Goal: Check status: Check status

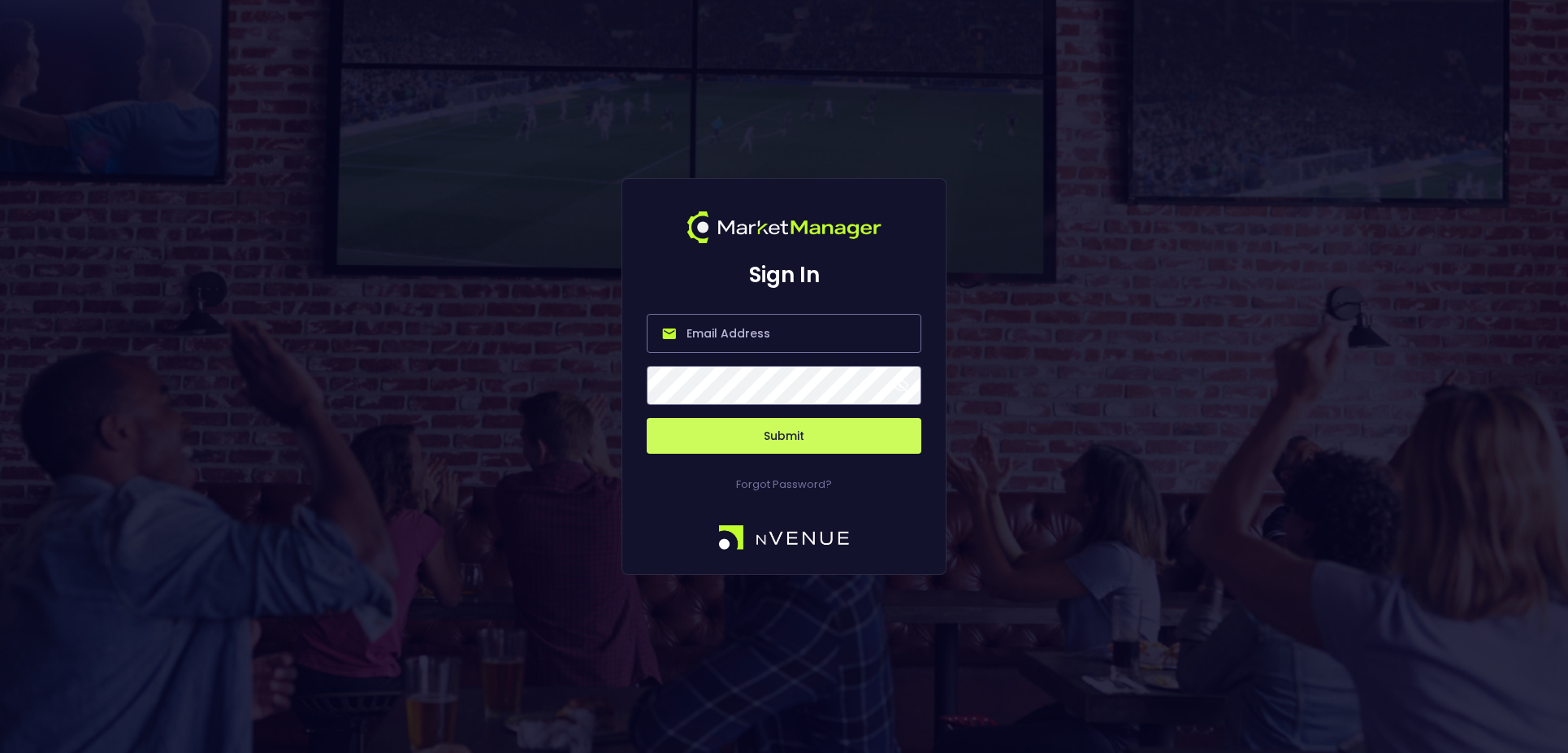
type input "[PERSON_NAME][EMAIL_ADDRESS][DOMAIN_NAME]"
click at [829, 444] on button "Submit" at bounding box center [784, 435] width 275 height 36
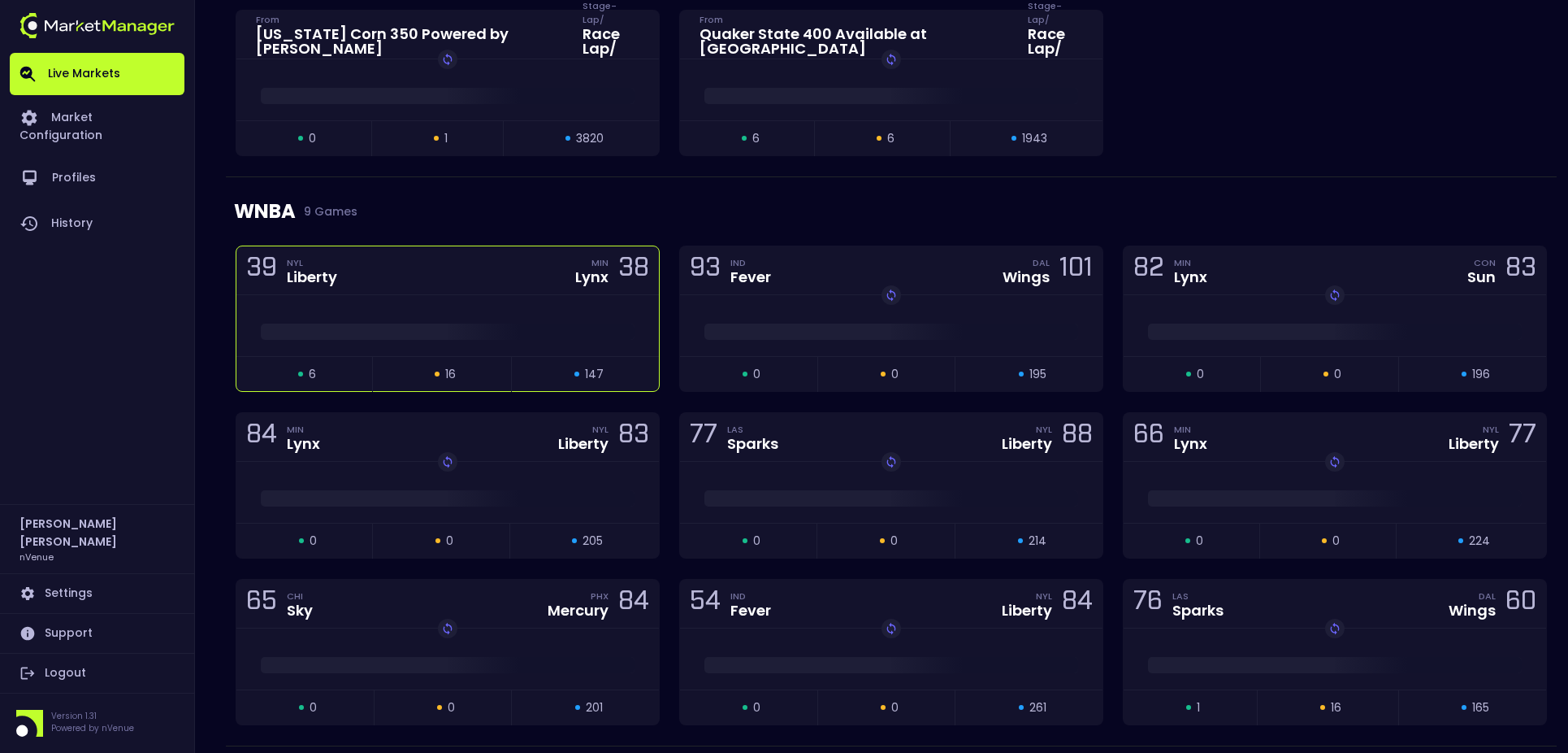
scroll to position [1406, 0]
click at [518, 330] on span at bounding box center [448, 330] width 374 height 17
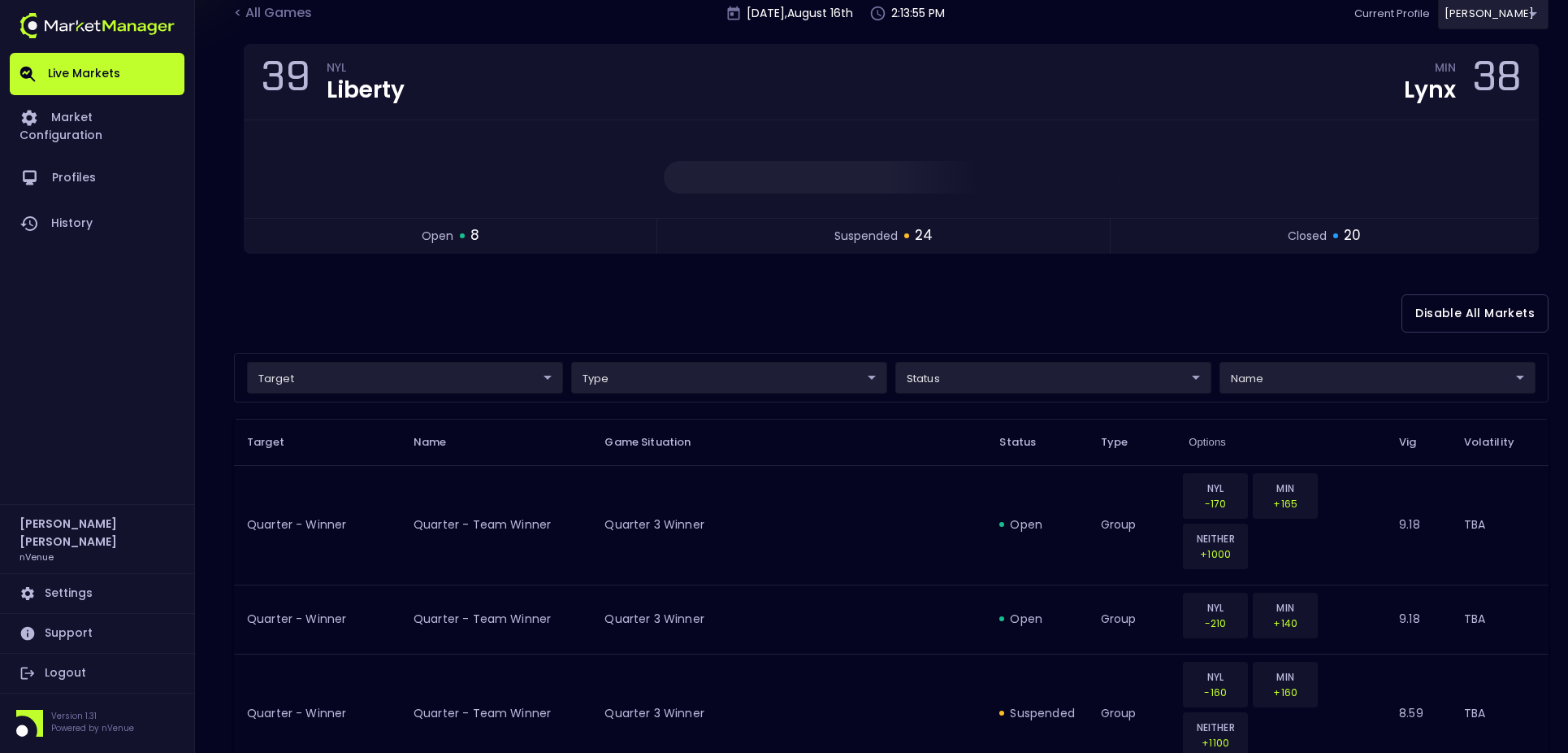
scroll to position [313, 0]
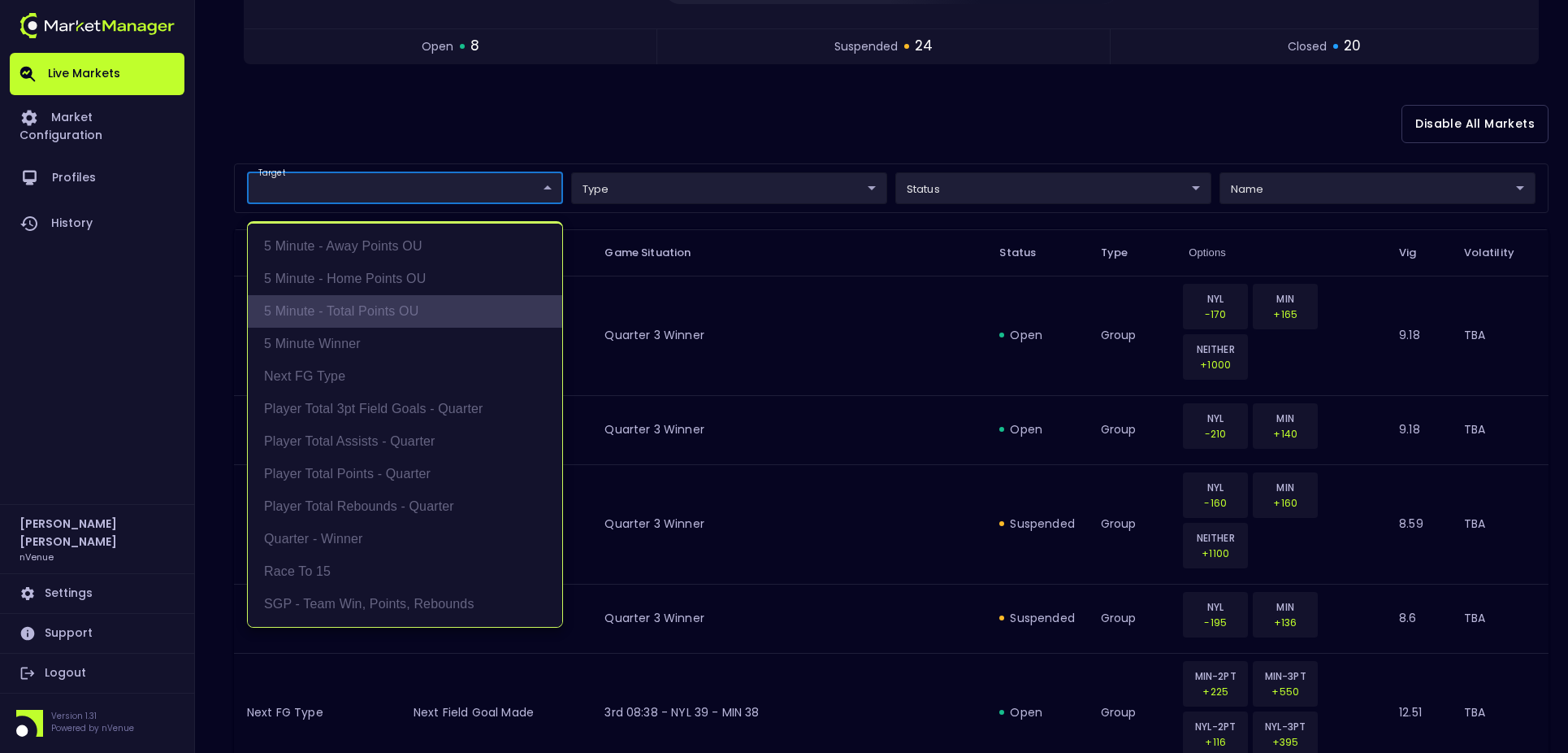
click at [412, 306] on li "5 Minute - Total Points OU" at bounding box center [404, 311] width 314 height 32
type input "5 Minute - Total Points OU"
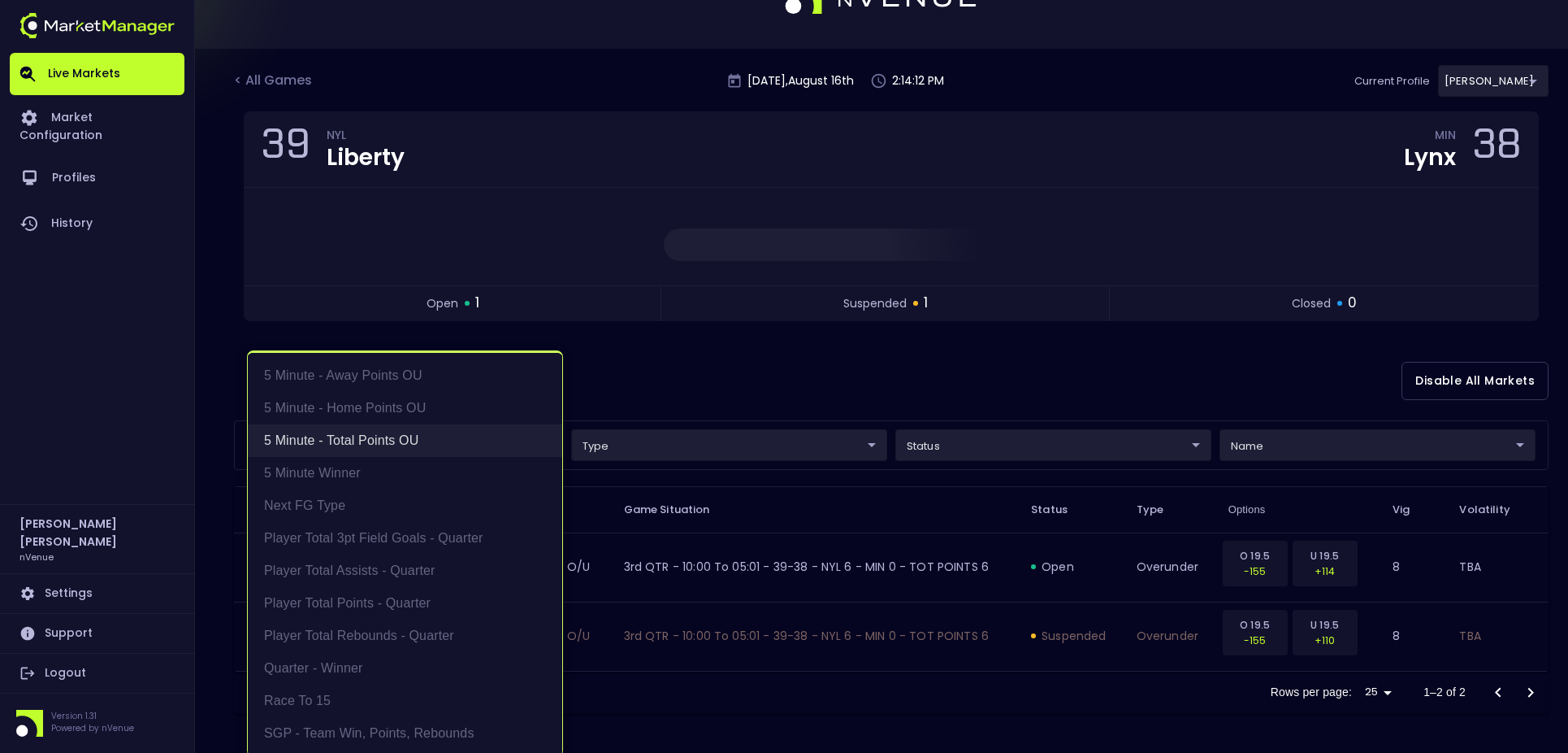
scroll to position [58, 0]
click at [696, 327] on div at bounding box center [784, 376] width 1568 height 753
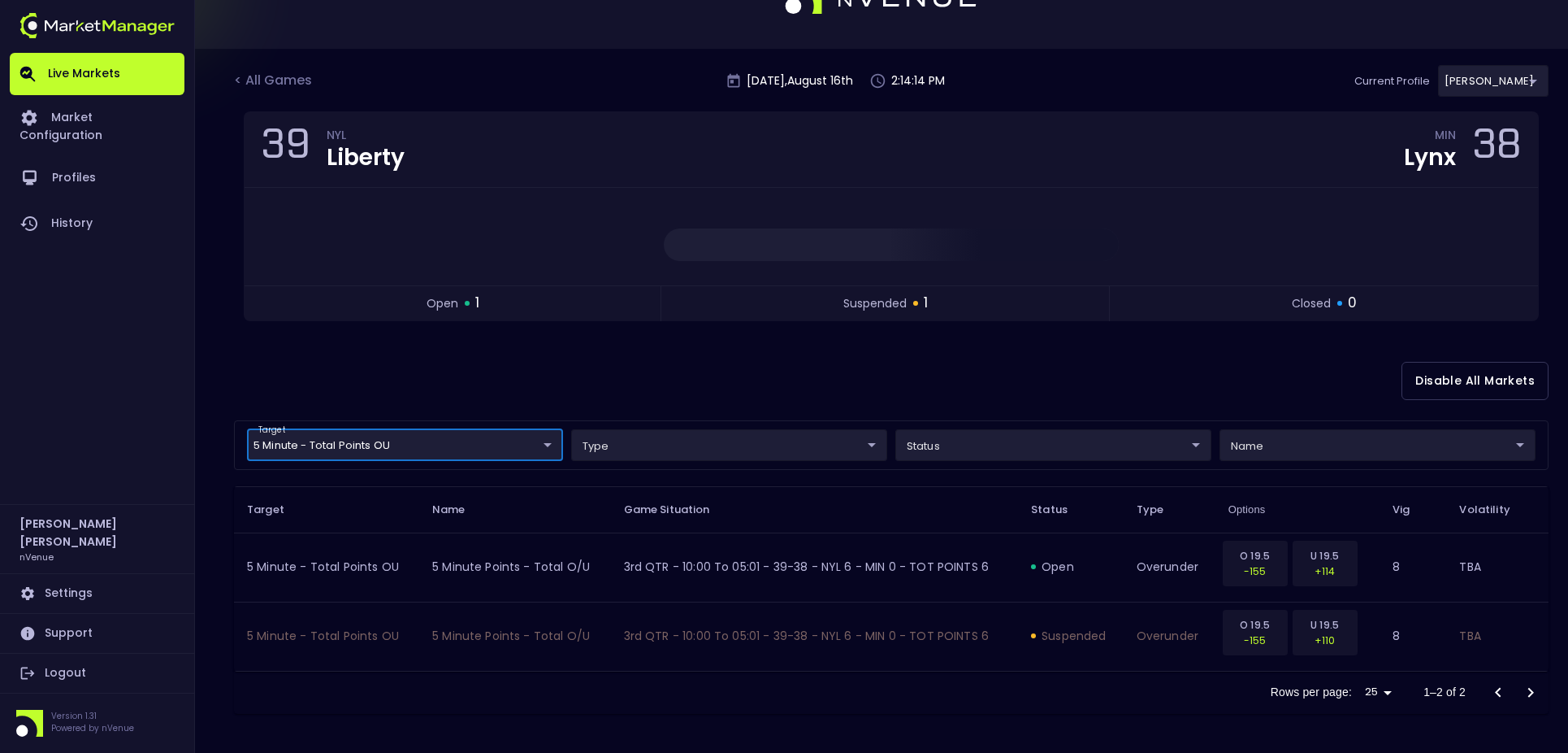
scroll to position [0, 0]
click at [76, 214] on link "History" at bounding box center [98, 223] width 175 height 45
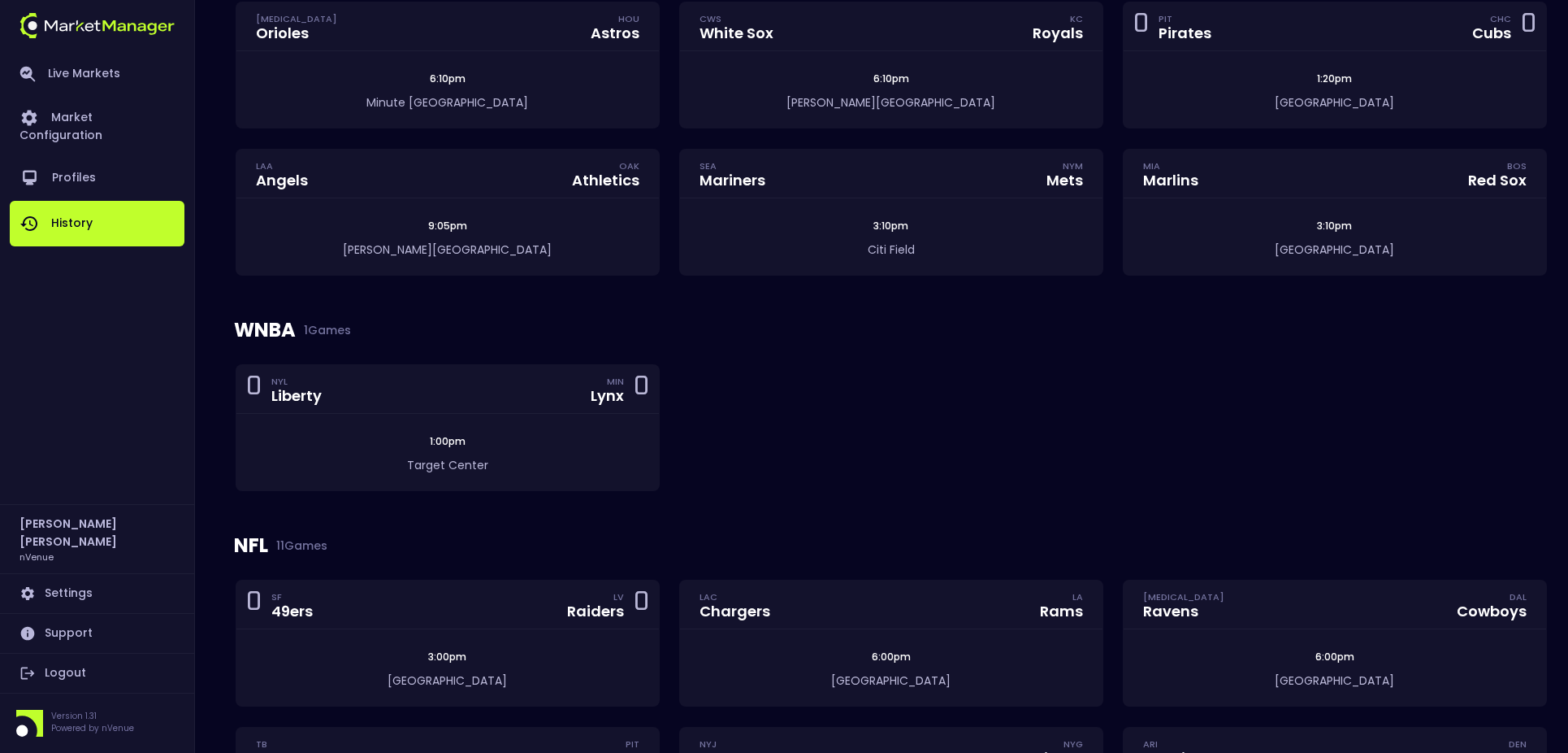
scroll to position [966, 0]
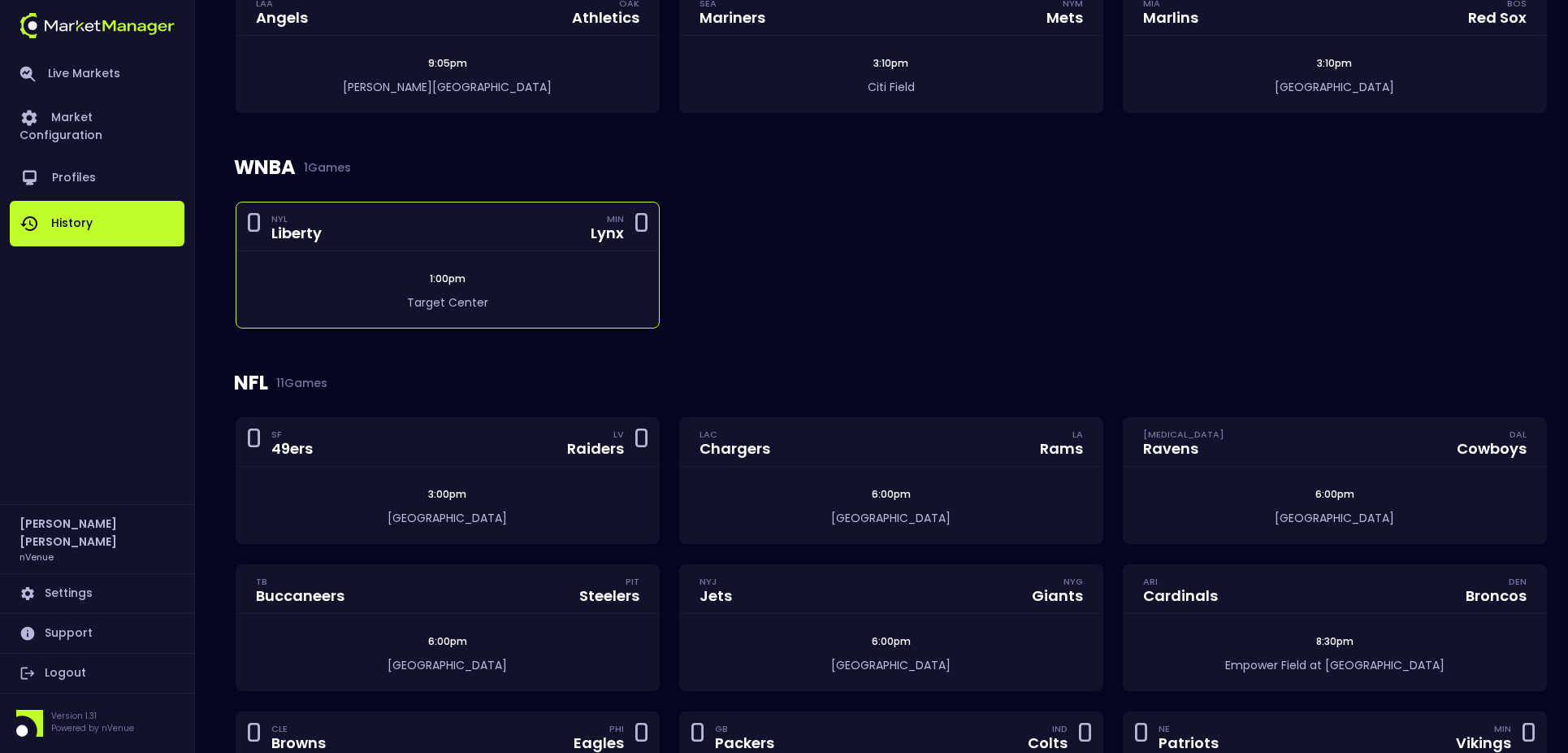
click at [464, 276] on span "1:00pm" at bounding box center [447, 278] width 45 height 14
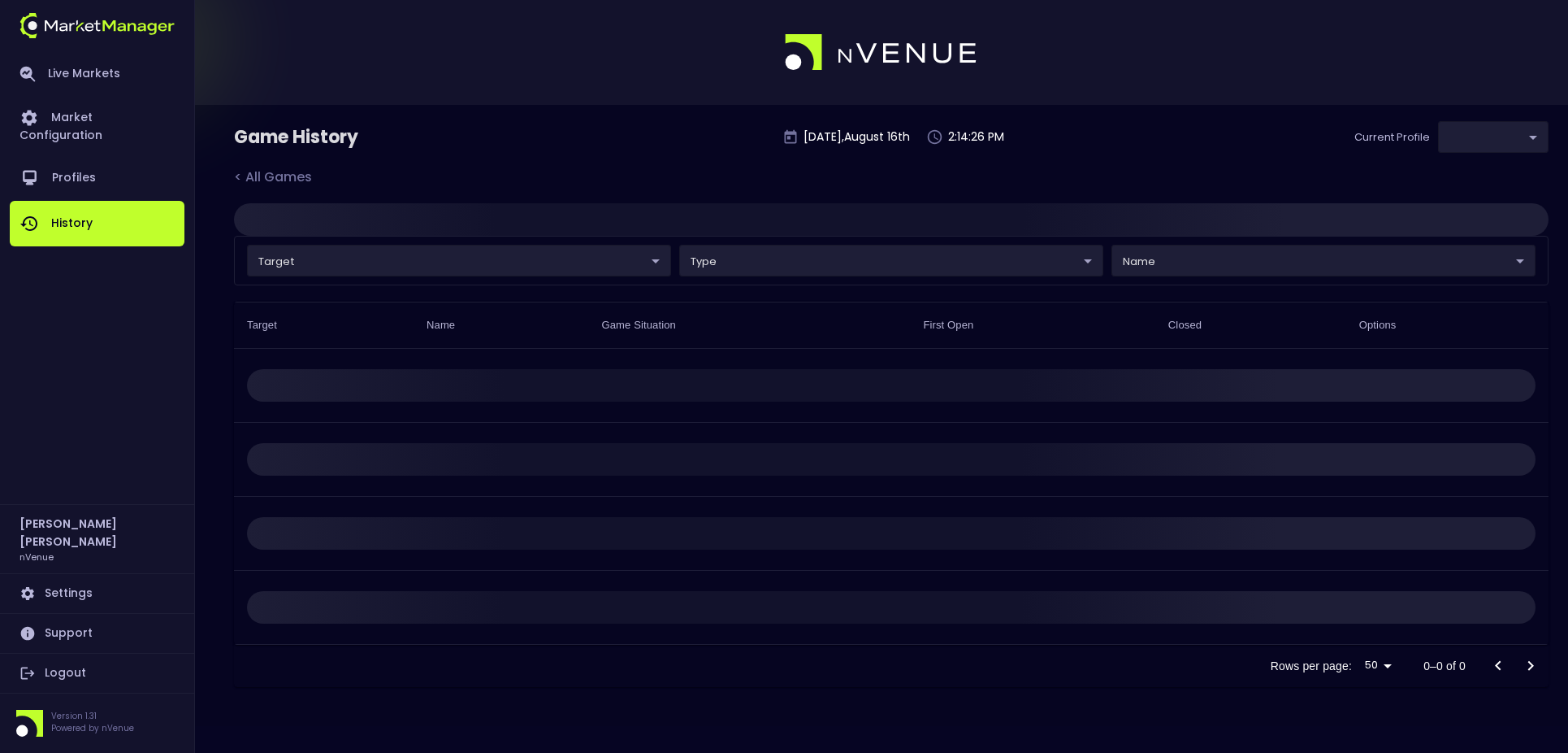
type input "0a763355-b225-40e6-8c79-2dda4ec7b2cf"
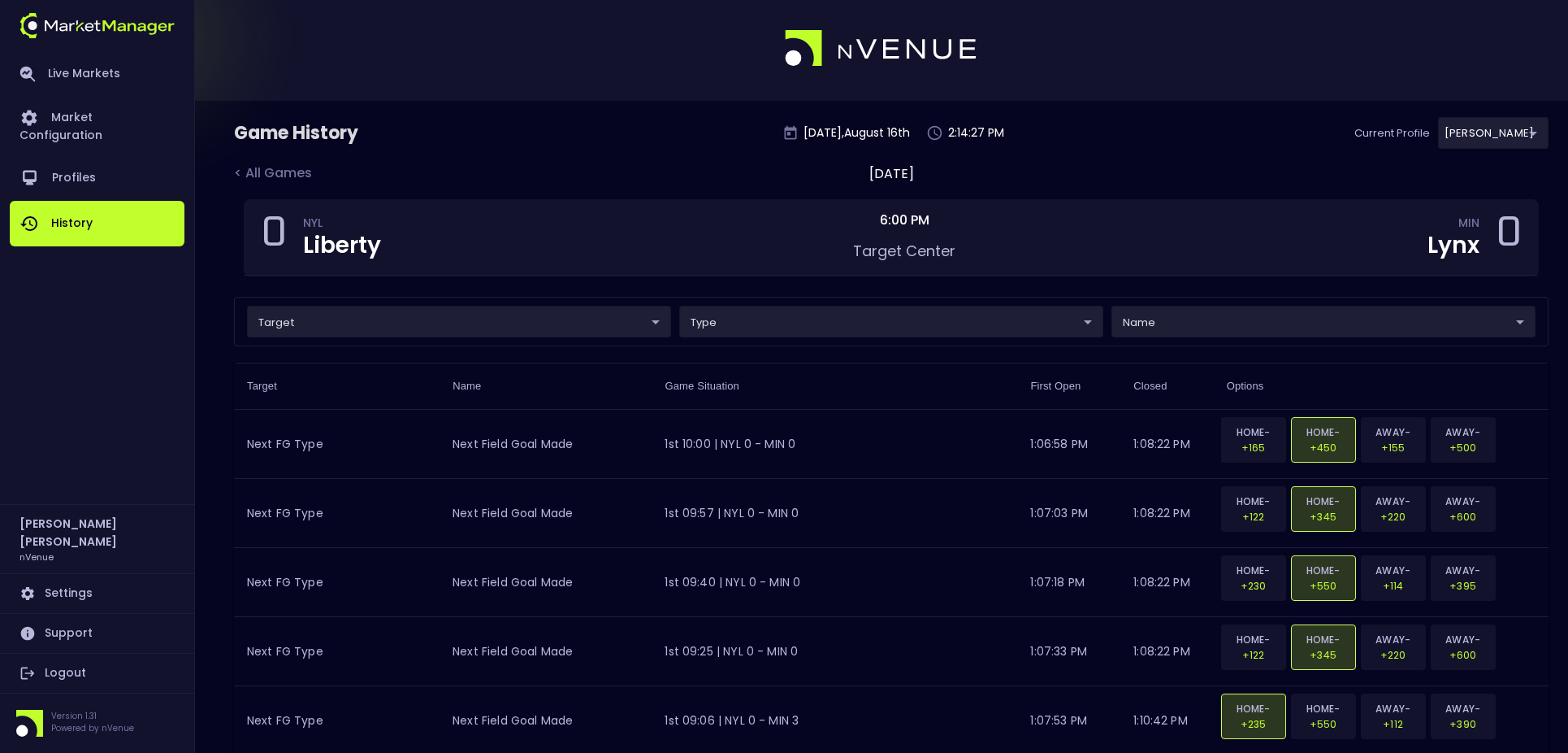
scroll to position [6, 0]
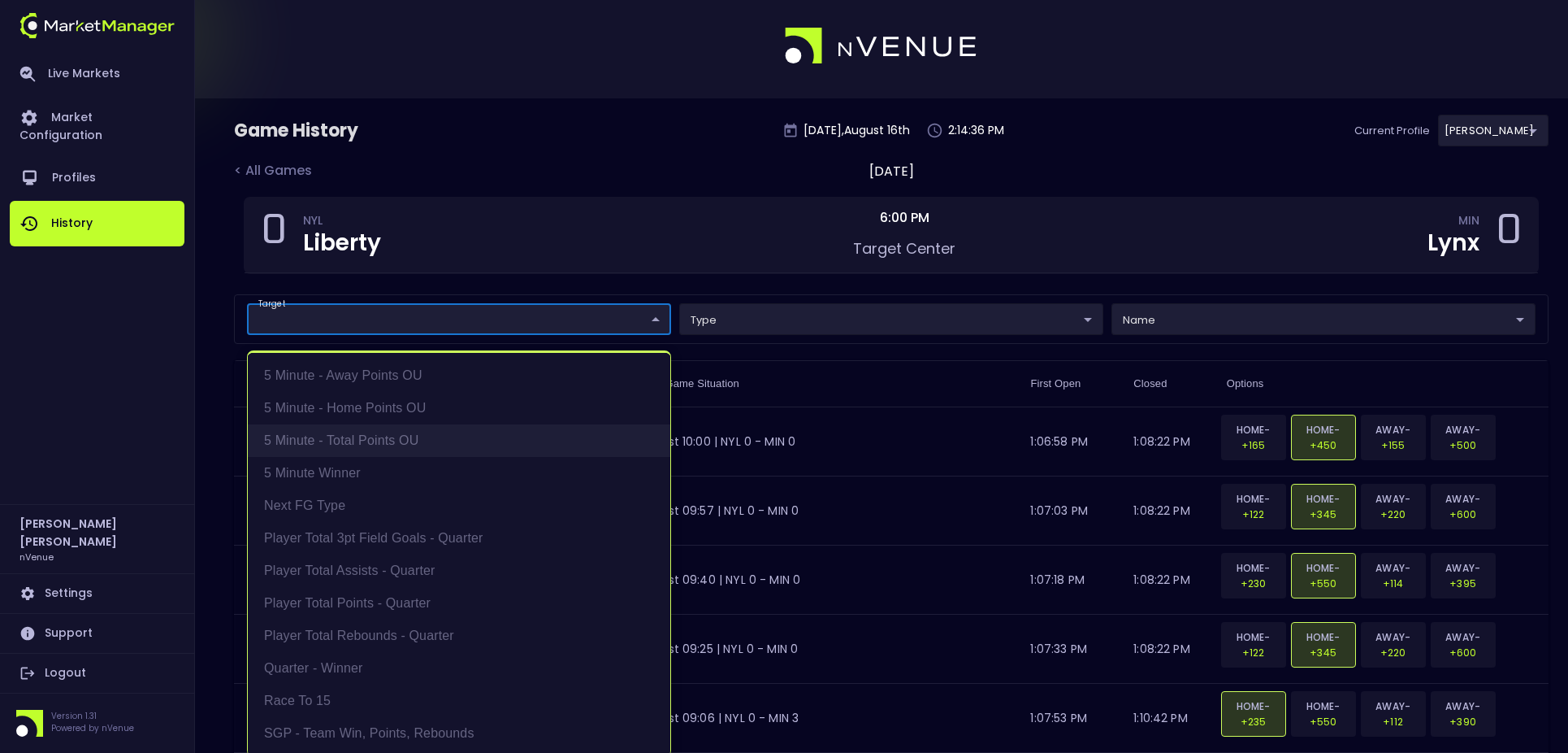
click at [451, 441] on li "5 Minute - Total Points OU" at bounding box center [459, 440] width 423 height 32
type input "5 Minute - Total Points OU"
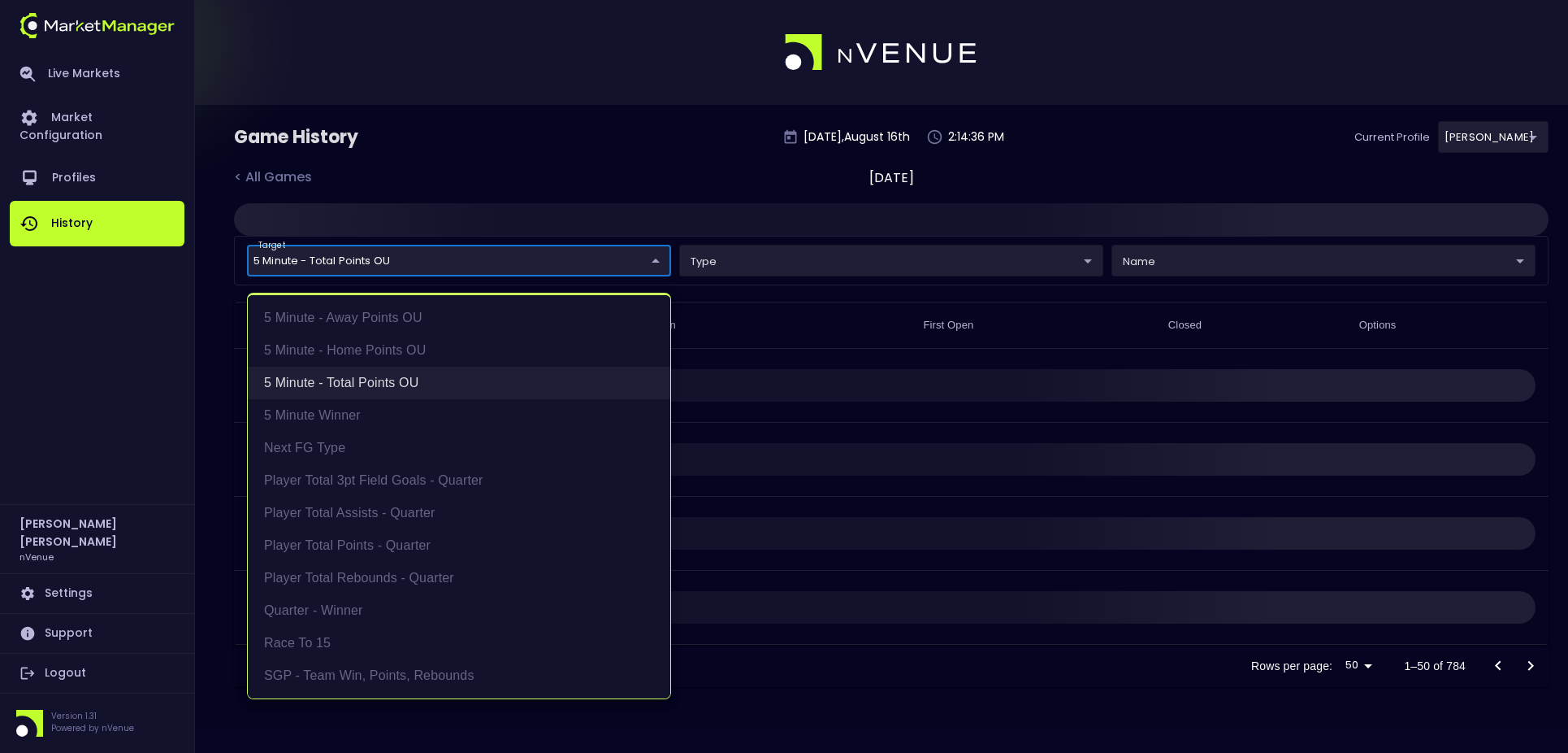
scroll to position [0, 0]
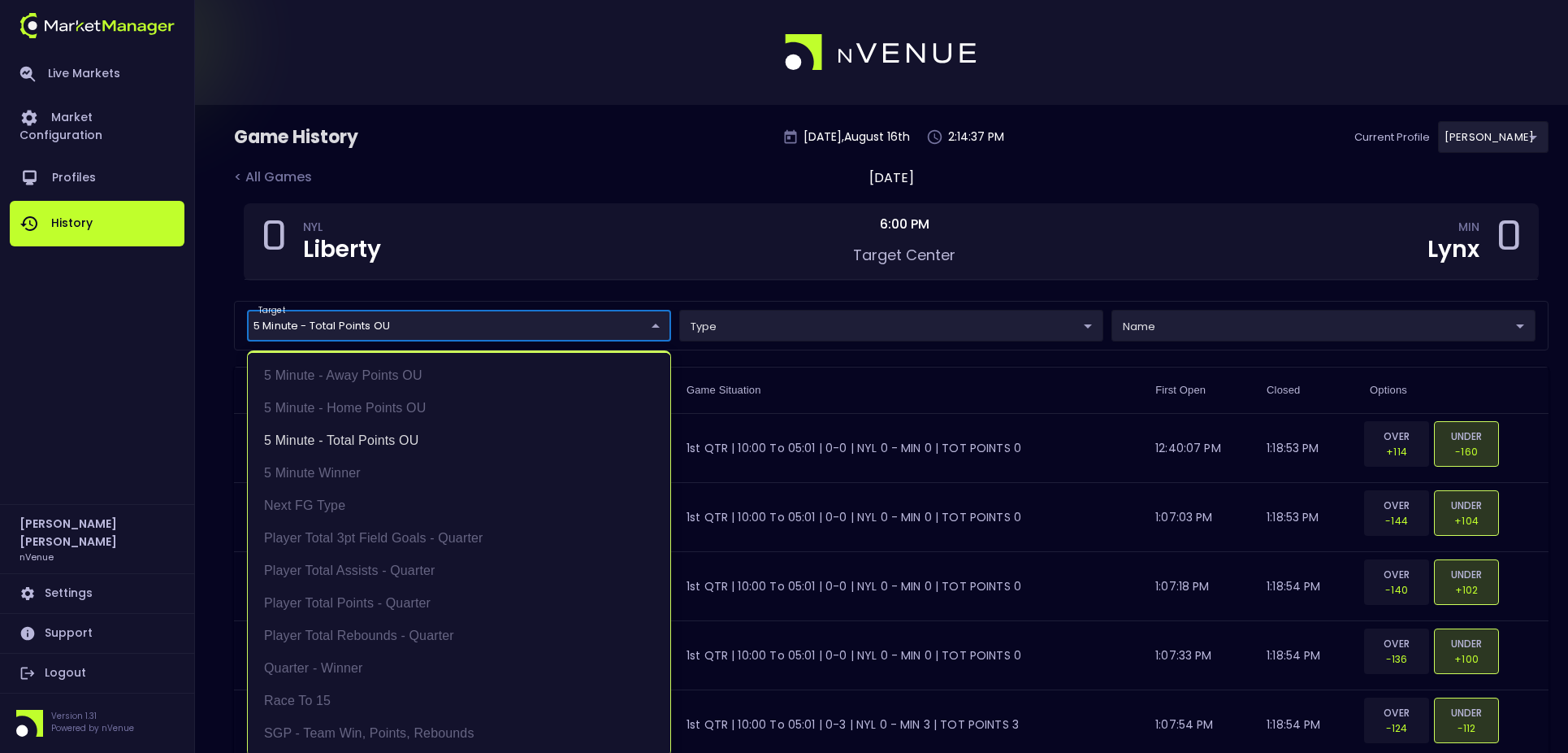
click at [580, 161] on div at bounding box center [784, 376] width 1568 height 753
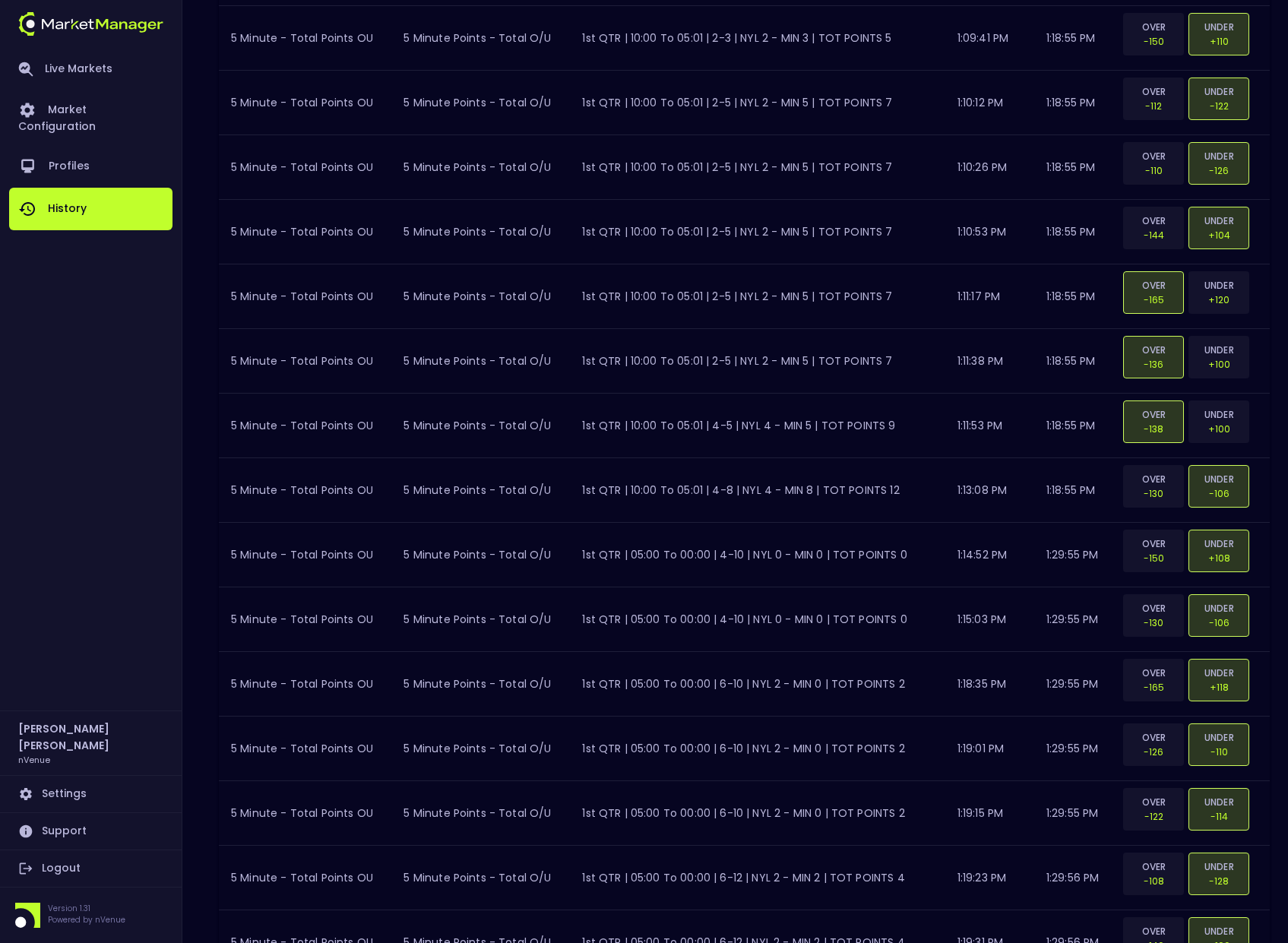
scroll to position [909, 0]
